Goal: Task Accomplishment & Management: Manage account settings

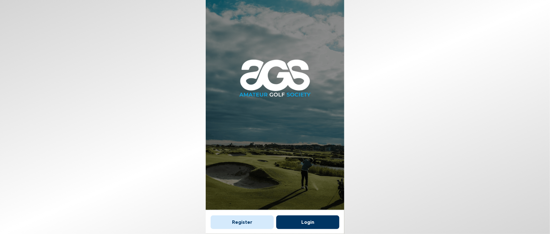
click at [302, 224] on button "Login" at bounding box center [307, 222] width 63 height 14
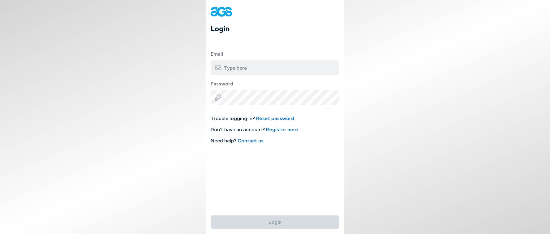
click at [247, 68] on input "email" at bounding box center [275, 67] width 129 height 15
type input "[PERSON_NAME][EMAIL_ADDRESS][DOMAIN_NAME]"
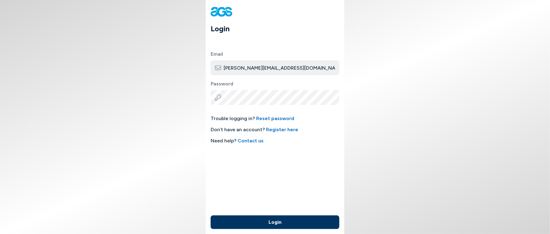
click at [211, 215] on button "Login" at bounding box center [275, 222] width 129 height 14
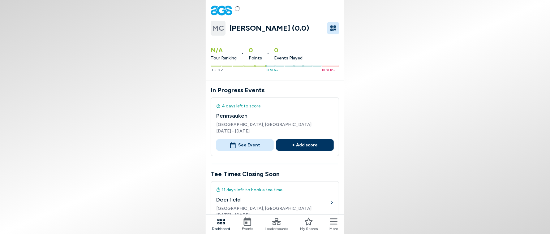
click at [334, 224] on icon at bounding box center [333, 222] width 7 height 6
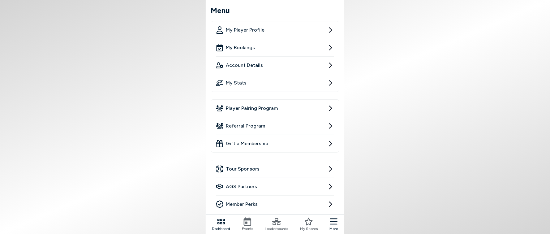
click at [282, 64] on link "Account Details" at bounding box center [275, 65] width 118 height 17
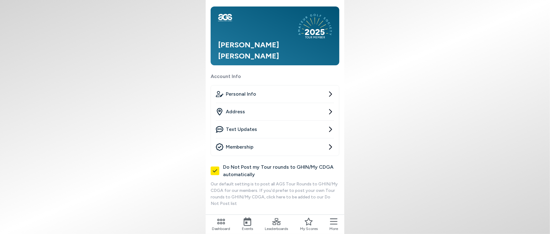
scroll to position [38, 0]
click at [295, 143] on link "Membership" at bounding box center [275, 146] width 118 height 17
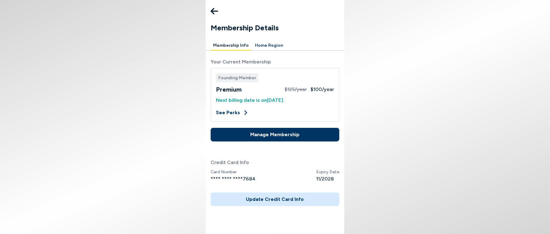
click at [265, 135] on button "Manage Membership" at bounding box center [275, 135] width 129 height 14
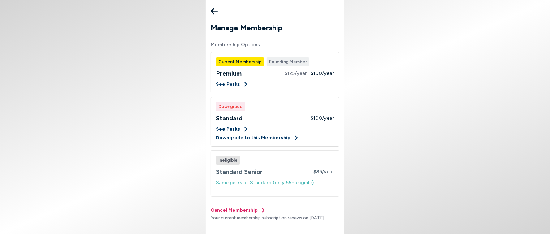
click at [247, 209] on button "Cancel Membership" at bounding box center [239, 209] width 56 height 7
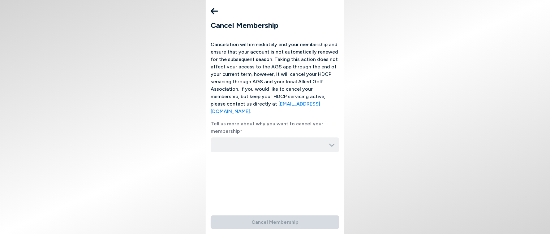
click at [278, 137] on input "button" at bounding box center [275, 144] width 129 height 15
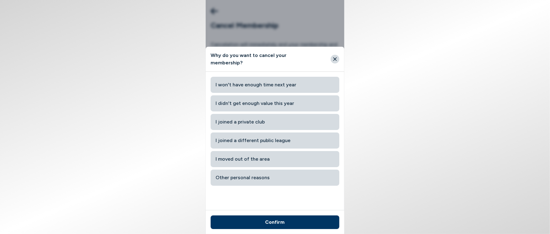
click at [256, 157] on span "I moved out of the area" at bounding box center [275, 159] width 119 height 11
type input "I moved out of the area"
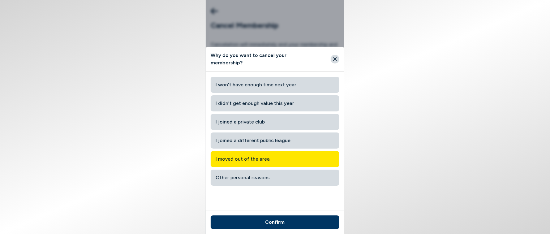
click at [275, 221] on button "Confirm" at bounding box center [275, 222] width 129 height 14
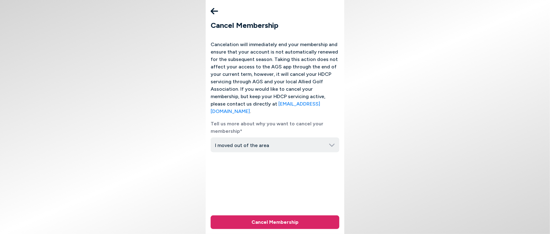
click at [270, 221] on button "Cancel Membership" at bounding box center [275, 222] width 129 height 14
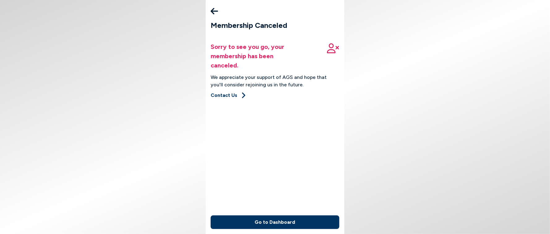
click at [258, 220] on button "Go to Dashboard" at bounding box center [275, 222] width 129 height 14
